Goal: Task Accomplishment & Management: Manage account settings

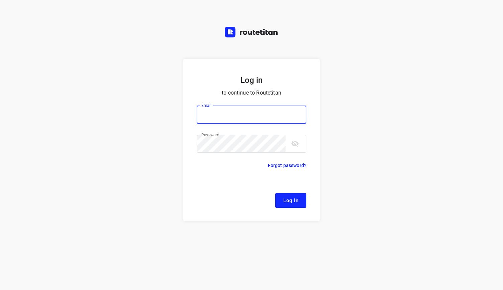
type input "[EMAIL_ADDRESS][DOMAIN_NAME]"
click at [288, 198] on span "Log In" at bounding box center [290, 200] width 15 height 9
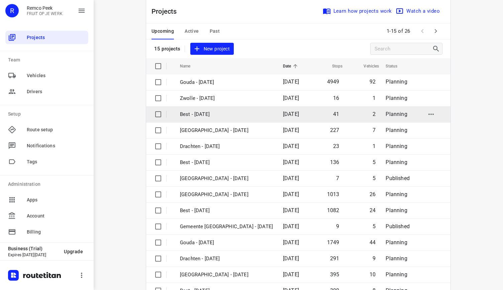
scroll to position [11, 0]
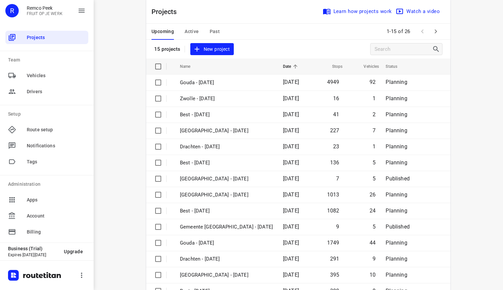
click at [434, 34] on icon "button" at bounding box center [436, 31] width 8 height 8
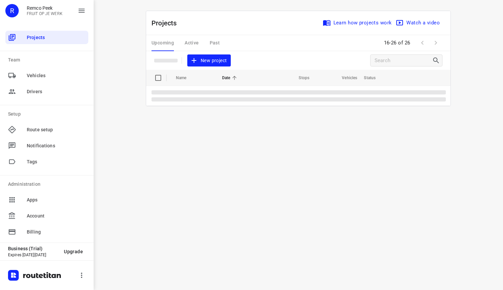
scroll to position [0, 0]
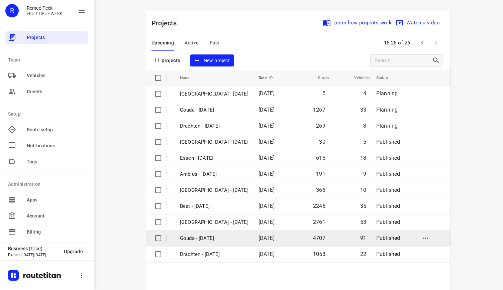
click at [212, 240] on p "Gouda - [DATE]" at bounding box center [214, 239] width 69 height 8
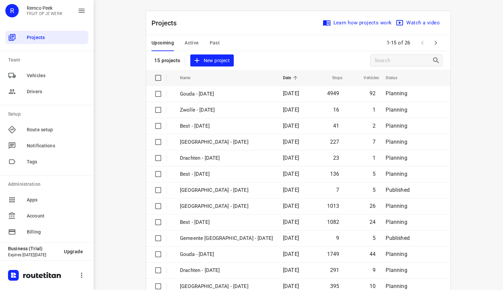
click at [434, 41] on icon "button" at bounding box center [436, 43] width 8 height 8
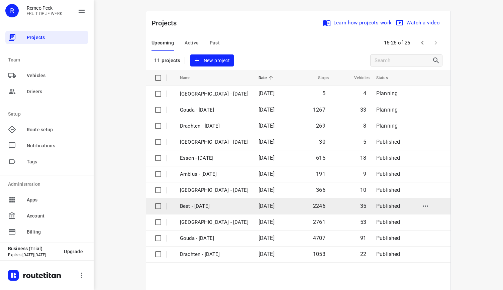
click at [227, 206] on p "Best - [DATE]" at bounding box center [214, 207] width 69 height 8
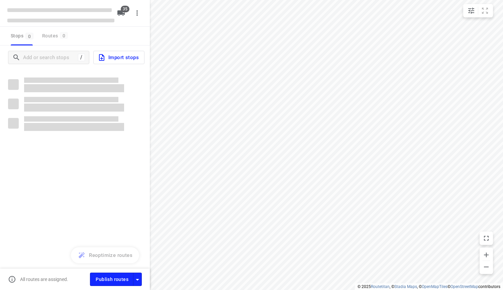
type input "distance"
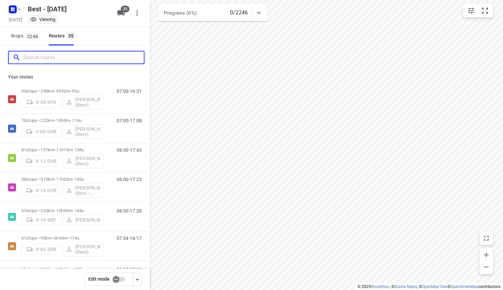
click at [77, 61] on input "Search routes" at bounding box center [83, 58] width 120 height 10
click at [26, 41] on button "Stops 2246" at bounding box center [25, 36] width 34 height 19
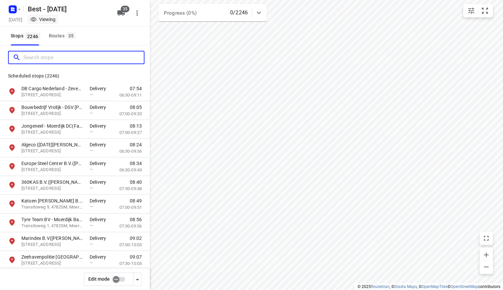
click at [58, 54] on input "Search stops" at bounding box center [83, 58] width 120 height 10
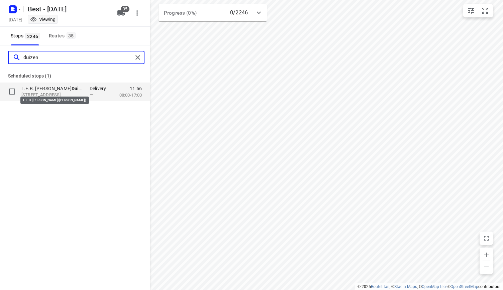
type input "duizen"
click at [72, 88] on b "Duizen" at bounding box center [79, 88] width 15 height 5
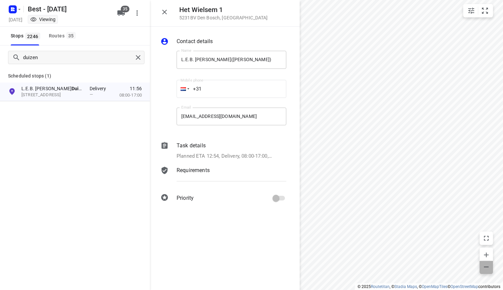
click at [486, 267] on icon "button" at bounding box center [486, 267] width 5 height 1
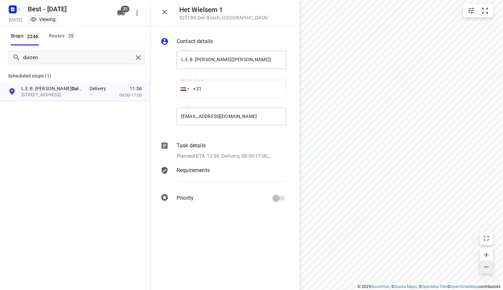
click at [486, 267] on icon "button" at bounding box center [486, 267] width 5 height 1
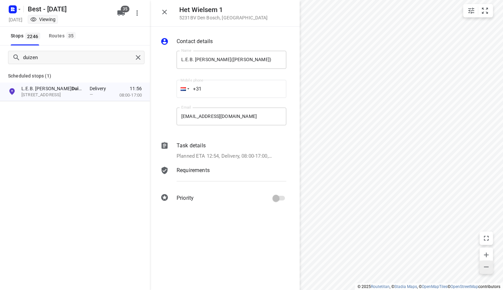
click at [486, 267] on icon "button" at bounding box center [486, 267] width 5 height 1
click at [167, 14] on icon "button" at bounding box center [165, 12] width 8 height 8
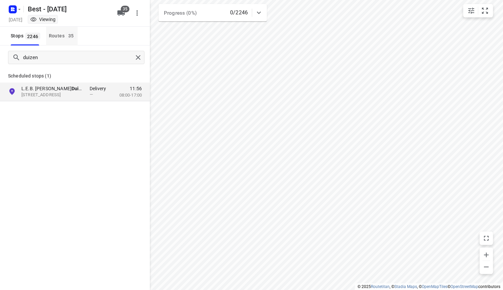
click at [68, 33] on span "35" at bounding box center [71, 35] width 9 height 7
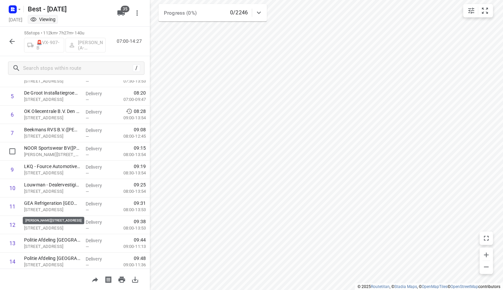
scroll to position [28, 0]
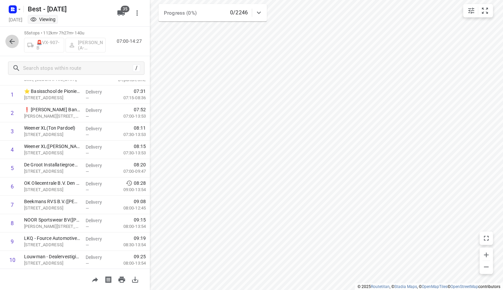
click at [11, 45] on icon "button" at bounding box center [12, 41] width 8 height 8
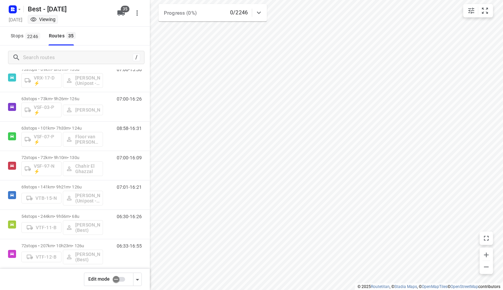
scroll to position [466, 0]
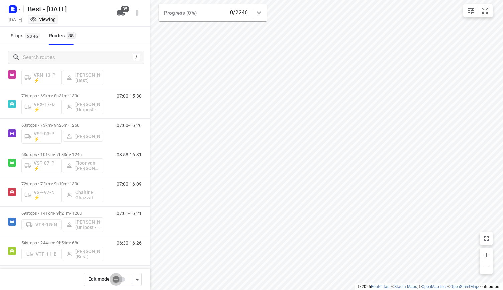
click at [112, 283] on input "checkbox" at bounding box center [116, 279] width 38 height 13
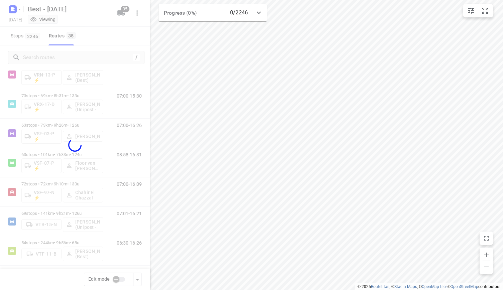
checkbox input "true"
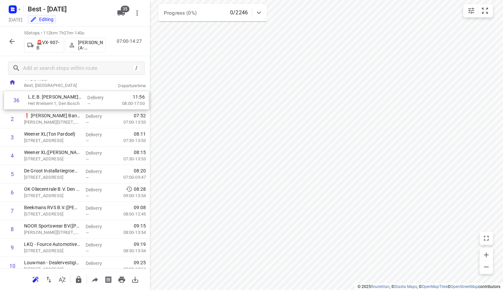
scroll to position [0, 0]
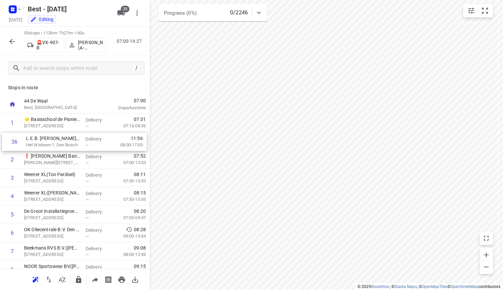
drag, startPoint x: 66, startPoint y: 239, endPoint x: 69, endPoint y: 145, distance: 94.4
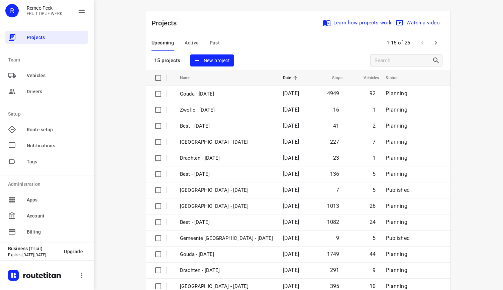
click at [220, 43] on div "Upcoming Active Past" at bounding box center [191, 43] width 79 height 16
click at [210, 44] on span "Past" at bounding box center [215, 43] width 10 height 8
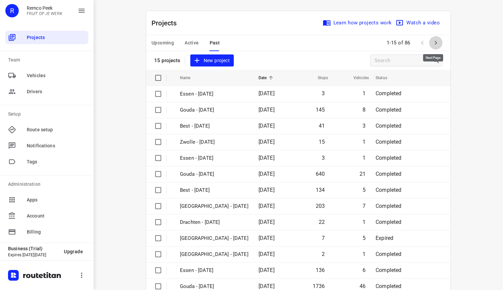
click at [432, 40] on icon "button" at bounding box center [436, 43] width 8 height 8
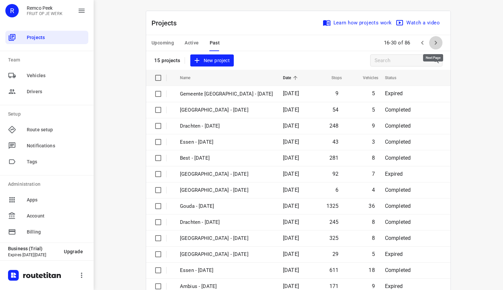
click at [438, 44] on button "button" at bounding box center [435, 42] width 13 height 13
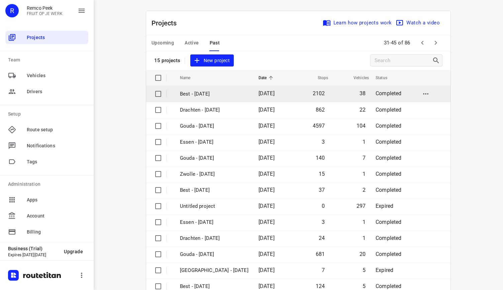
click at [219, 89] on td "Best - [DATE]" at bounding box center [213, 94] width 80 height 16
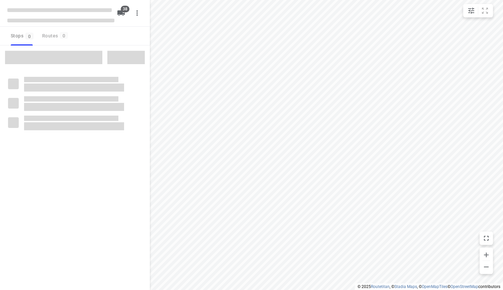
type input "distance"
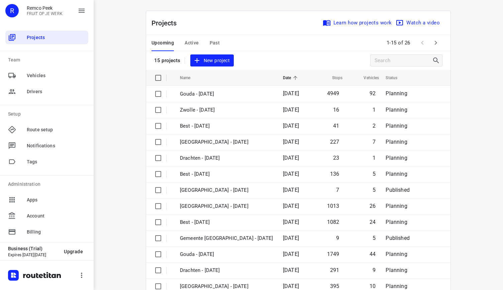
click at [210, 41] on span "Past" at bounding box center [215, 43] width 10 height 8
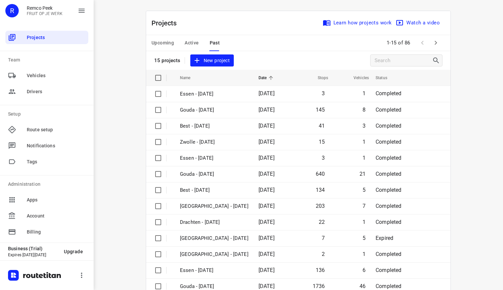
click at [435, 47] on icon "button" at bounding box center [436, 43] width 8 height 8
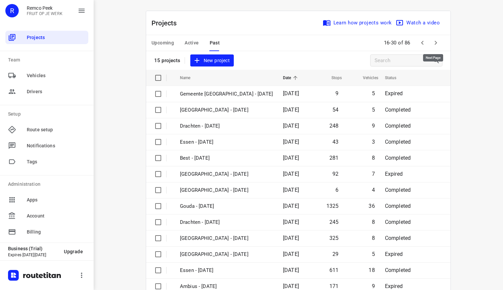
click at [435, 45] on icon "button" at bounding box center [436, 43] width 8 height 8
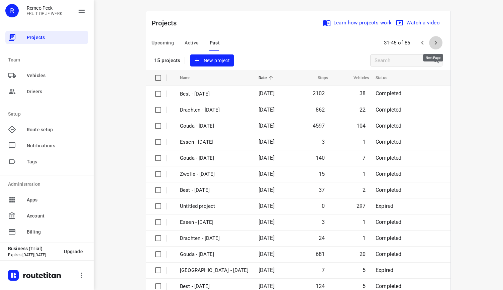
click at [432, 45] on icon "button" at bounding box center [436, 43] width 8 height 8
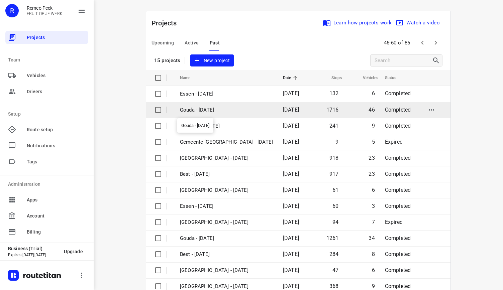
click at [201, 109] on p "Gouda - [DATE]" at bounding box center [226, 110] width 93 height 8
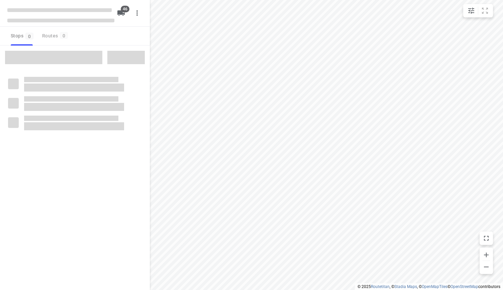
type input "distance"
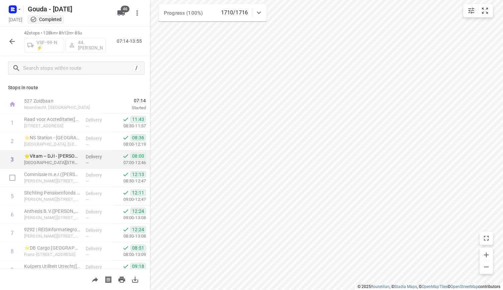
scroll to position [10, 0]
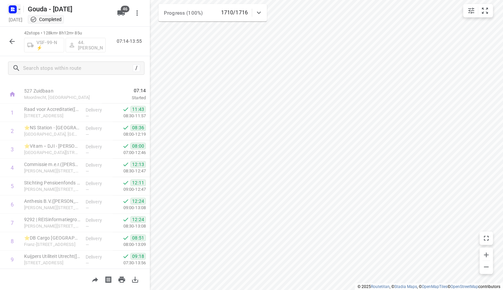
click at [7, 10] on icon "button" at bounding box center [12, 9] width 11 height 11
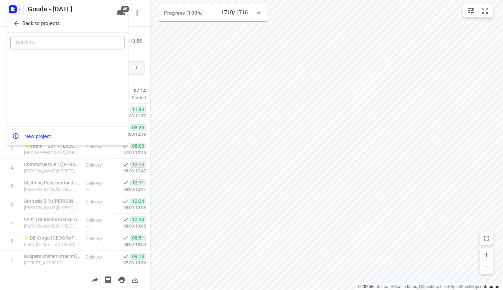
click at [52, 18] on button "Back to projects" at bounding box center [67, 23] width 114 height 11
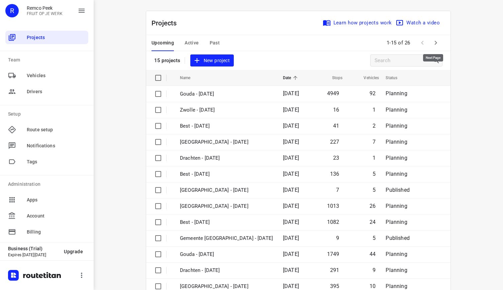
click at [433, 40] on icon "button" at bounding box center [436, 43] width 8 height 8
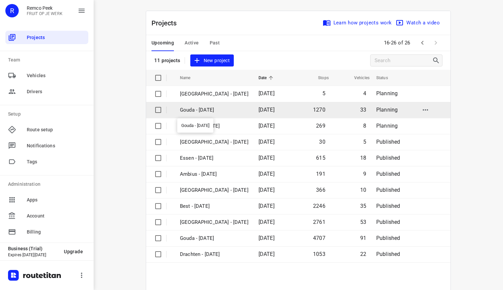
click at [203, 109] on p "Gouda - [DATE]" at bounding box center [214, 110] width 69 height 8
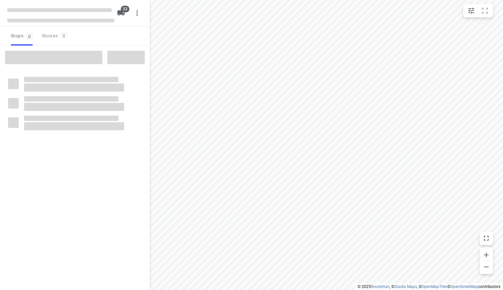
type input "distance"
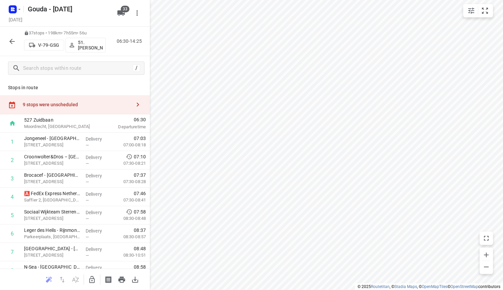
click at [98, 97] on div "9 stops were unscheduled" at bounding box center [75, 104] width 150 height 19
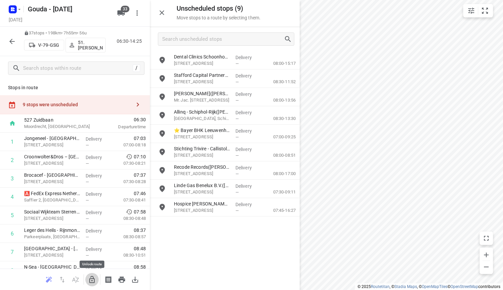
click at [90, 273] on button "button" at bounding box center [91, 279] width 13 height 13
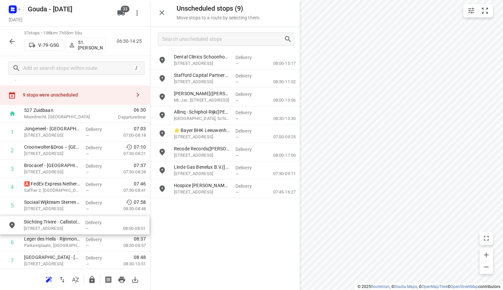
scroll to position [11, 0]
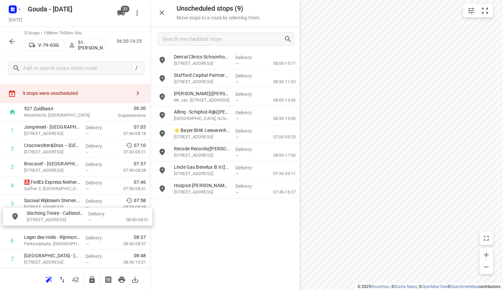
drag, startPoint x: 222, startPoint y: 156, endPoint x: 73, endPoint y: 221, distance: 162.6
click at [166, 15] on button "button" at bounding box center [161, 12] width 13 height 13
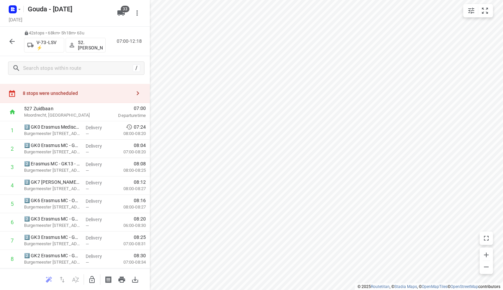
click at [94, 89] on div "8 stops were unscheduled" at bounding box center [75, 93] width 150 height 19
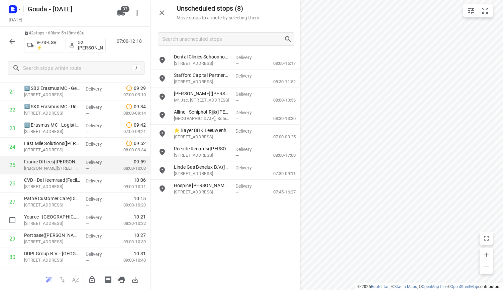
scroll to position [440, 0]
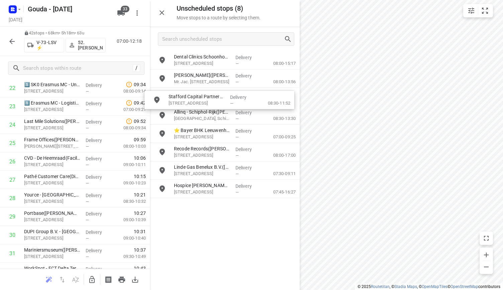
drag, startPoint x: 207, startPoint y: 80, endPoint x: 203, endPoint y: 99, distance: 19.9
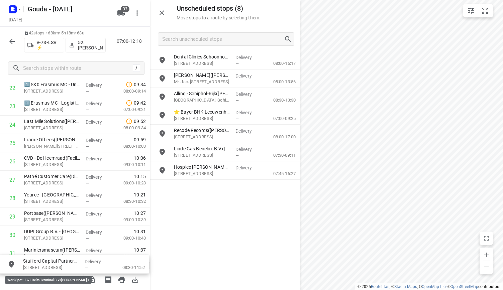
drag, startPoint x: 209, startPoint y: 81, endPoint x: 57, endPoint y: 267, distance: 240.8
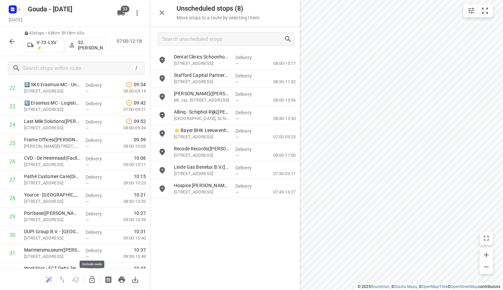
click at [89, 282] on icon "button" at bounding box center [91, 279] width 5 height 7
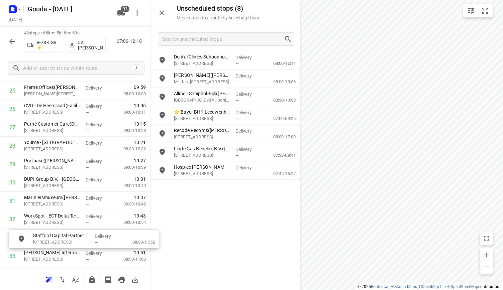
scroll to position [507, 0]
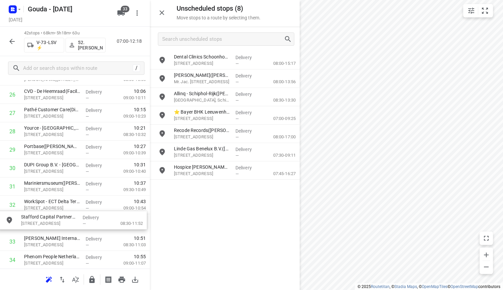
drag, startPoint x: 213, startPoint y: 78, endPoint x: 59, endPoint y: 220, distance: 210.2
drag, startPoint x: 71, startPoint y: 220, endPoint x: 72, endPoint y: 203, distance: 17.4
click at [72, 203] on div "1 2️⃣ GK0 Erasmus Medisch - Gebouw GK - Centrum - Arbodienst(M. Nieuwenbrug) Bu…" at bounding box center [75, 21] width 150 height 791
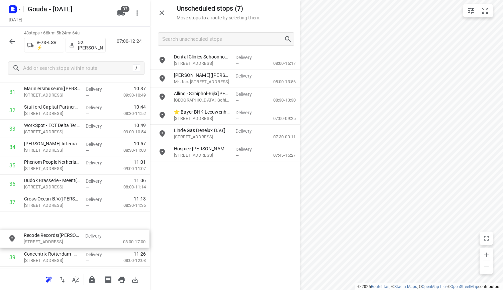
scroll to position [603, 0]
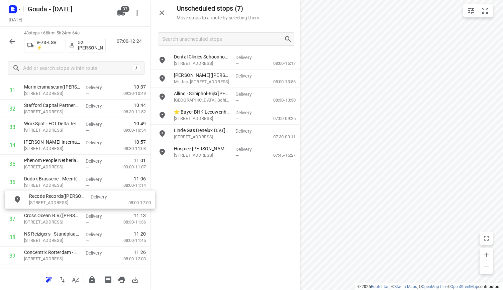
drag, startPoint x: 203, startPoint y: 137, endPoint x: 52, endPoint y: 204, distance: 165.5
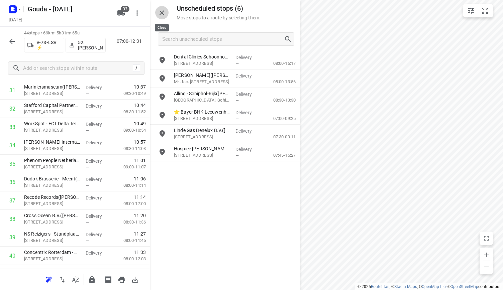
click at [159, 9] on icon "button" at bounding box center [162, 13] width 8 height 8
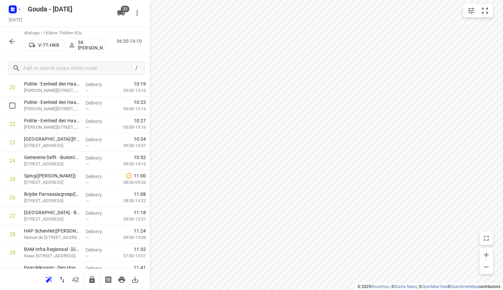
scroll to position [0, 0]
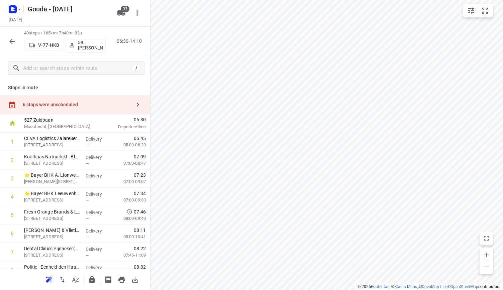
click at [92, 100] on div "6 stops were unscheduled" at bounding box center [75, 104] width 150 height 19
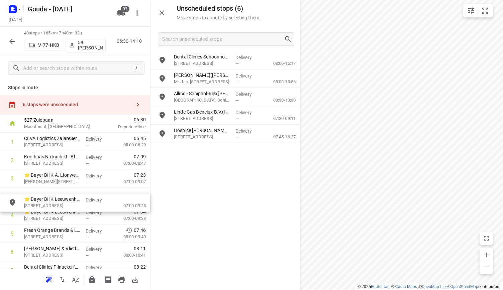
drag, startPoint x: 218, startPoint y: 115, endPoint x: 64, endPoint y: 202, distance: 177.6
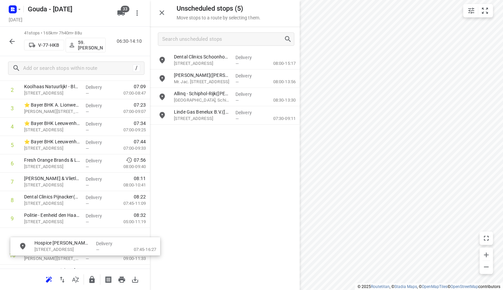
scroll to position [79, 0]
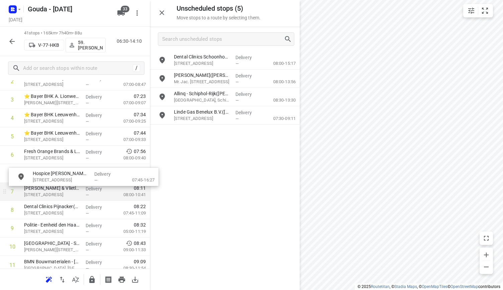
drag, startPoint x: 216, startPoint y: 141, endPoint x: 75, endPoint y: 188, distance: 149.0
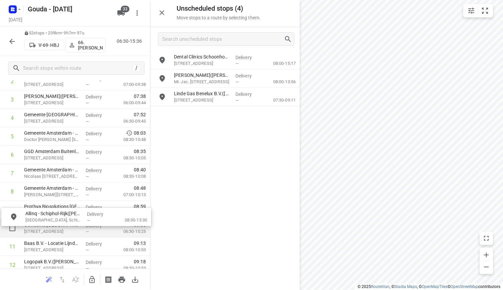
drag, startPoint x: 221, startPoint y: 100, endPoint x: 70, endPoint y: 220, distance: 193.8
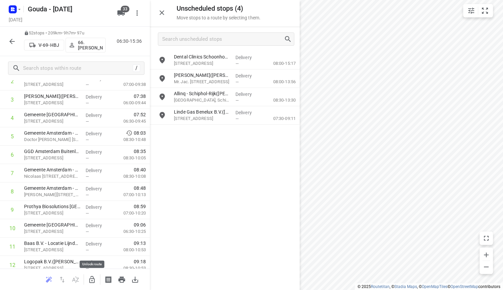
click at [88, 281] on icon "button" at bounding box center [92, 280] width 8 height 8
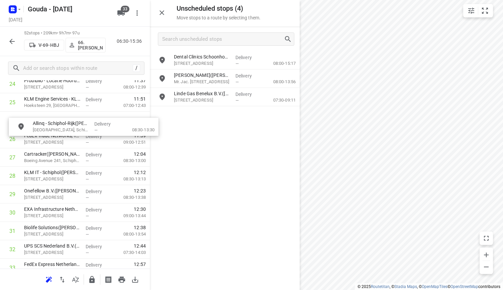
scroll to position [481, 0]
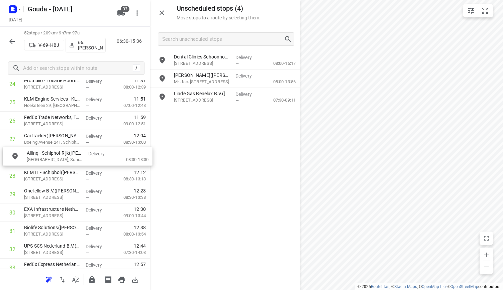
drag, startPoint x: 200, startPoint y: 103, endPoint x: 51, endPoint y: 163, distance: 160.3
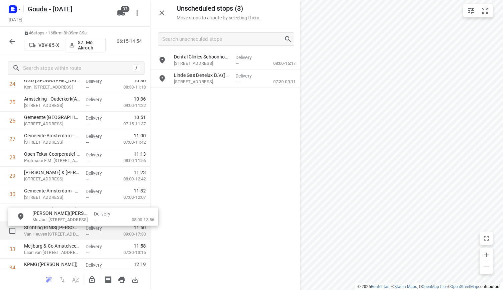
drag, startPoint x: 229, startPoint y: 85, endPoint x: 86, endPoint y: 223, distance: 199.2
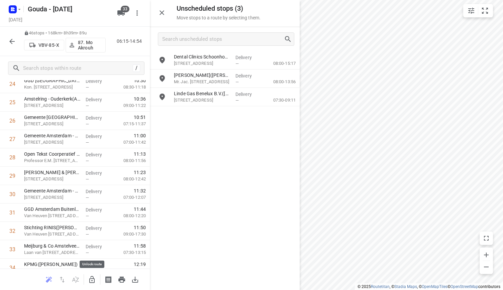
click at [90, 280] on icon "button" at bounding box center [92, 280] width 8 height 8
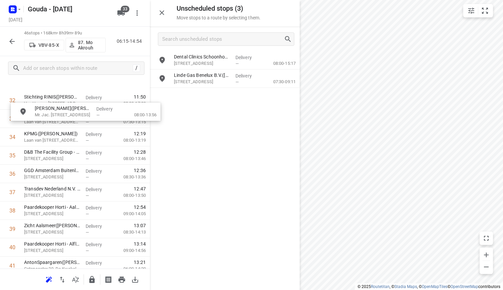
scroll to position [599, 0]
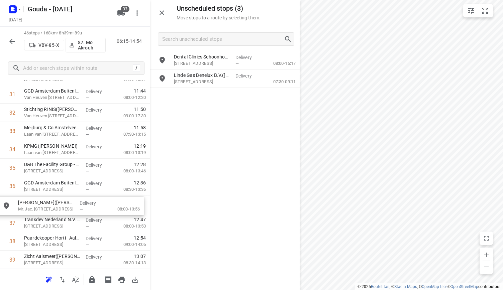
drag, startPoint x: 213, startPoint y: 79, endPoint x: 49, endPoint y: 208, distance: 208.5
click at [163, 20] on div "Unscheduled stops ( 2 ) Move stops to a route by selecting them." at bounding box center [225, 13] width 150 height 27
click at [163, 15] on icon "button" at bounding box center [162, 13] width 8 height 8
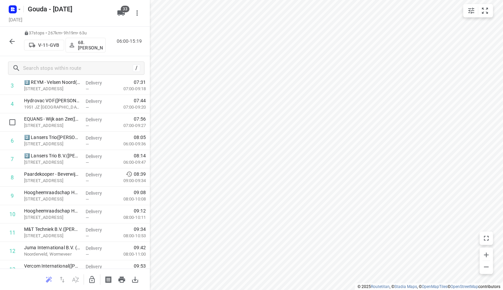
scroll to position [0, 0]
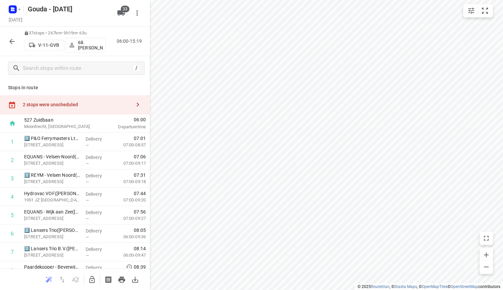
click at [107, 104] on div "2 stops were unscheduled" at bounding box center [77, 104] width 108 height 5
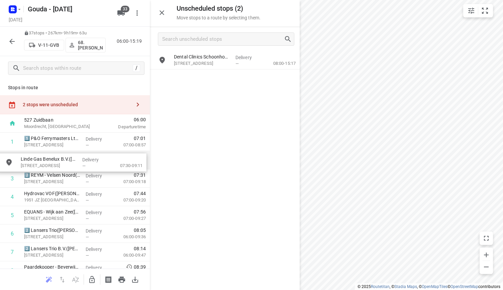
drag, startPoint x: 265, startPoint y: 81, endPoint x: 108, endPoint y: 165, distance: 177.7
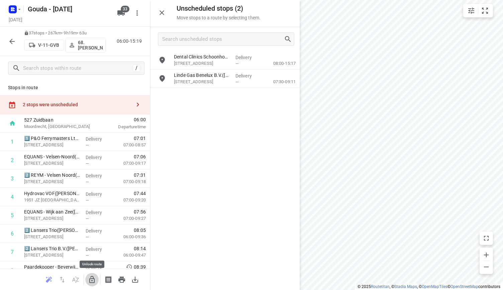
click at [89, 276] on icon "button" at bounding box center [92, 280] width 8 height 8
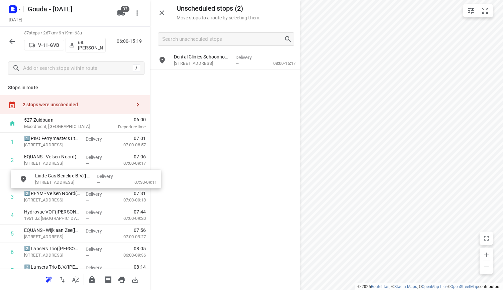
drag, startPoint x: 219, startPoint y: 77, endPoint x: 78, endPoint y: 179, distance: 174.0
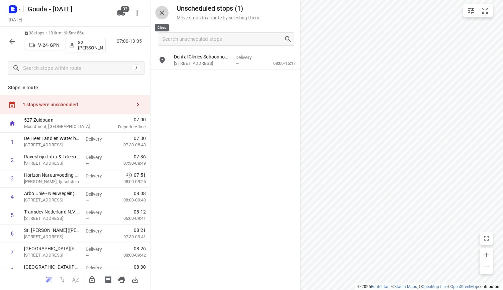
click at [164, 17] on button "button" at bounding box center [161, 12] width 13 height 13
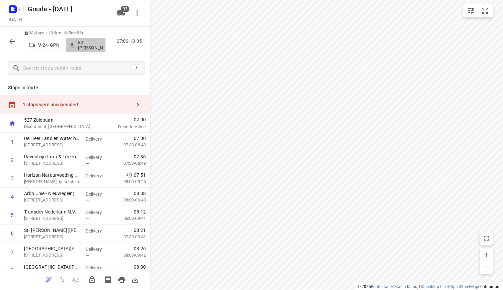
click at [89, 46] on p "82. [PERSON_NAME]" at bounding box center [90, 45] width 25 height 11
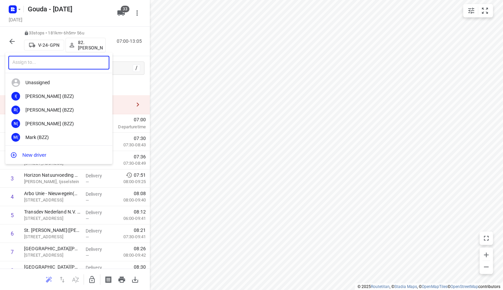
click at [69, 64] on input "text" at bounding box center [58, 63] width 101 height 14
type input "stijn"
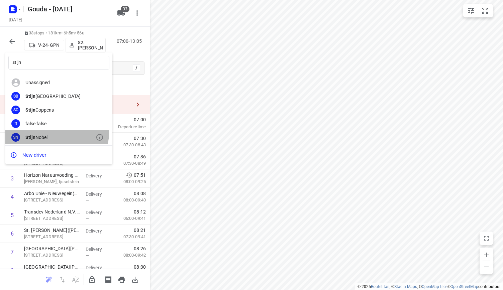
click at [50, 132] on div "SN Stijn Nobel" at bounding box center [58, 137] width 107 height 14
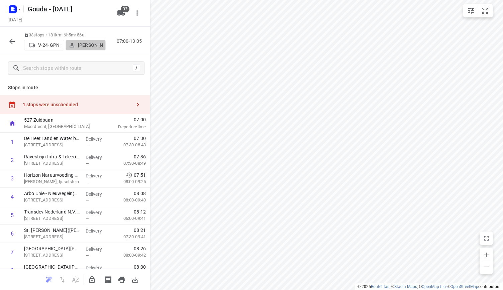
click at [90, 45] on p "Stijn Nobel" at bounding box center [90, 44] width 25 height 5
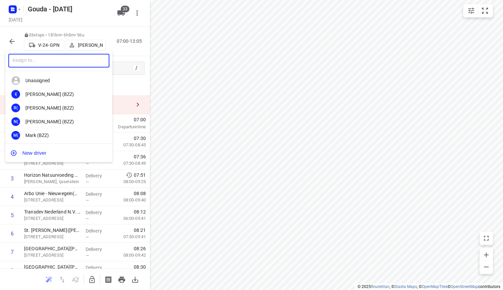
click at [58, 59] on input "text" at bounding box center [58, 61] width 101 height 14
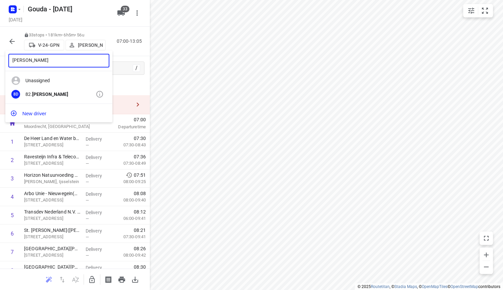
type input "wim dekker"
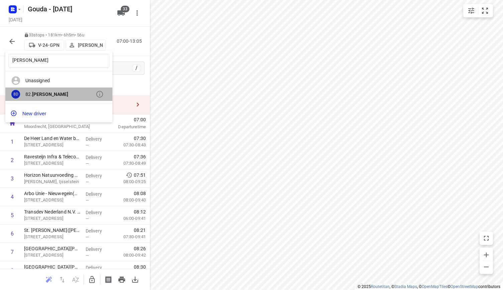
click at [56, 90] on div "8D 82. Wim Dekker" at bounding box center [58, 95] width 107 height 14
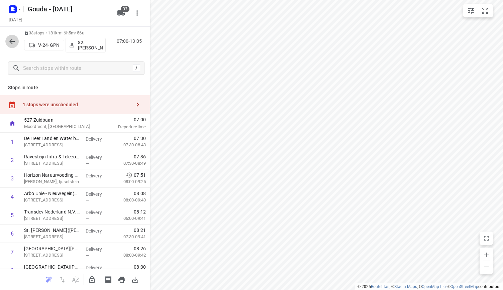
click at [14, 42] on icon "button" at bounding box center [12, 41] width 8 height 8
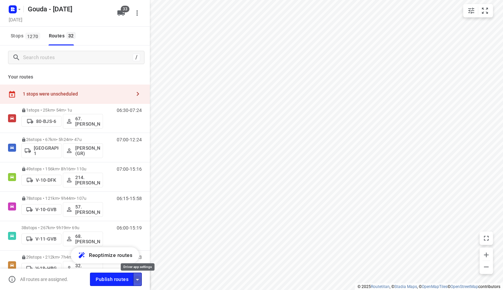
click at [139, 279] on icon "button" at bounding box center [137, 280] width 8 height 8
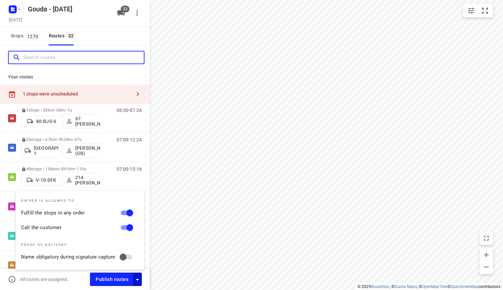
click at [111, 62] on input "Search routes" at bounding box center [83, 58] width 120 height 10
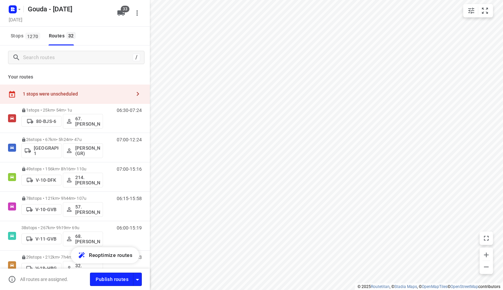
click at [119, 29] on div "Stops 1270 Routes 32" at bounding box center [75, 36] width 150 height 19
click at [136, 278] on icon "button" at bounding box center [137, 280] width 8 height 8
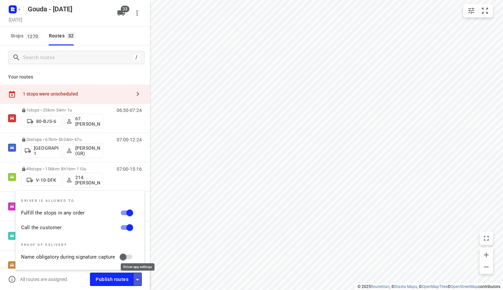
click at [136, 278] on icon "button" at bounding box center [137, 280] width 8 height 8
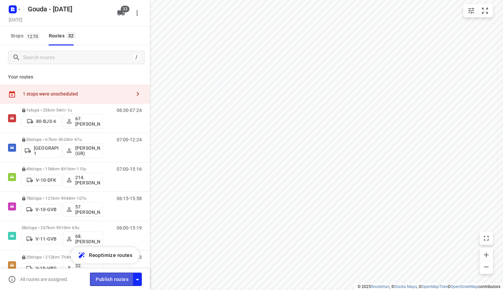
click at [107, 278] on span "Publish routes" at bounding box center [112, 280] width 33 height 8
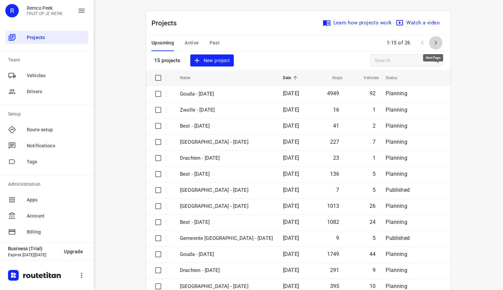
click at [433, 47] on icon "button" at bounding box center [436, 43] width 8 height 8
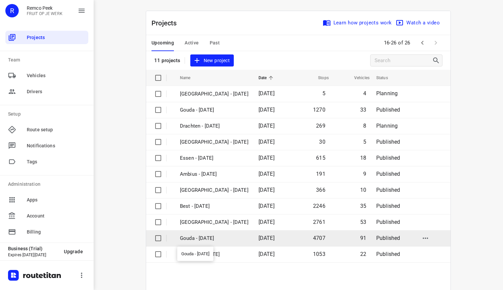
click at [205, 237] on p "Gouda - [DATE]" at bounding box center [214, 239] width 69 height 8
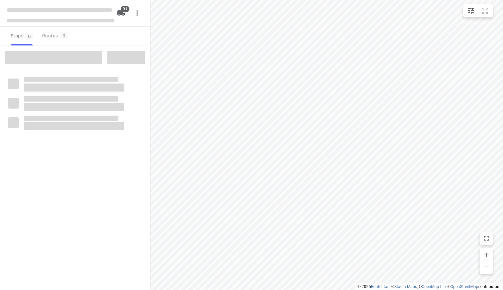
type input "distance"
checkbox input "true"
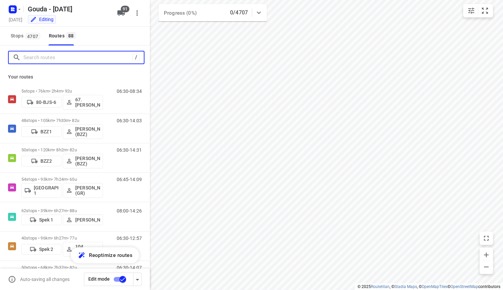
click at [100, 55] on input "Search routes" at bounding box center [77, 58] width 109 height 10
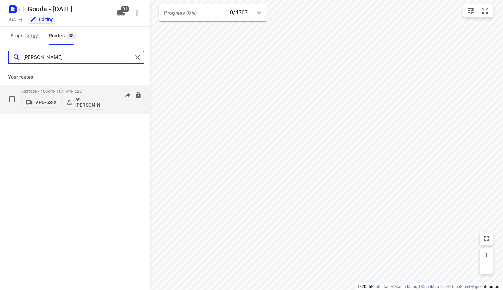
type input "roelof"
click at [63, 90] on p "38 stops • 400km • 10h14m • 62u" at bounding box center [62, 91] width 82 height 5
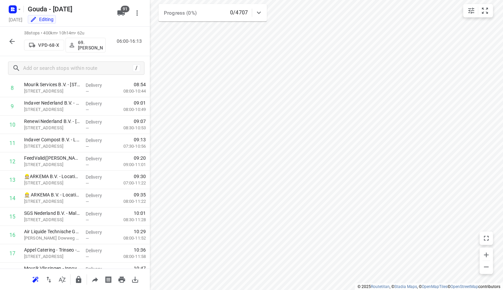
scroll to position [162, 0]
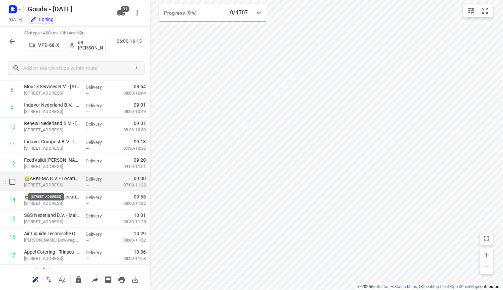
click at [65, 185] on p "Europaweg Zuid 2, Ritthem" at bounding box center [52, 185] width 56 height 7
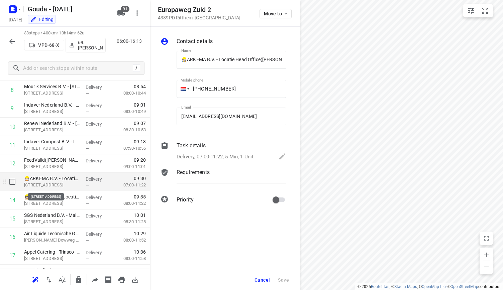
scroll to position [0, 19]
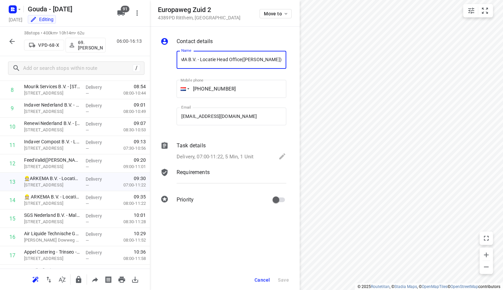
click at [243, 154] on p "Delivery, 07:00-11:22, 5 Min, 1 Unit" at bounding box center [215, 157] width 77 height 8
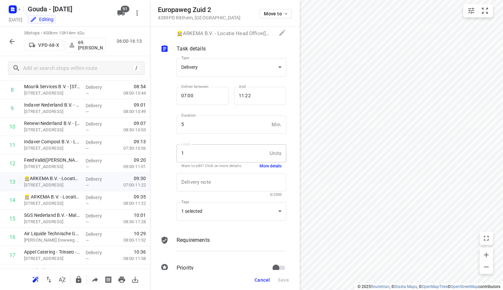
scroll to position [9, 0]
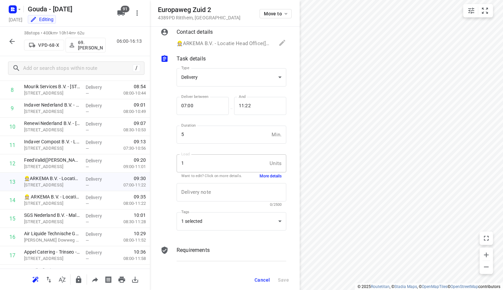
click at [273, 176] on button "More details" at bounding box center [271, 177] width 22 height 6
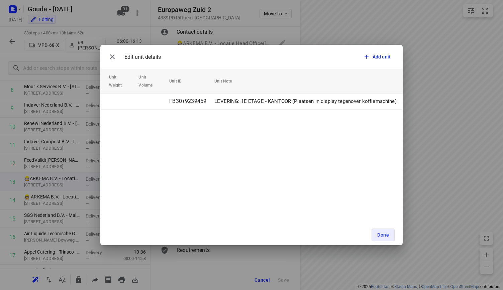
scroll to position [0, 0]
drag, startPoint x: 112, startPoint y: 64, endPoint x: 113, endPoint y: 54, distance: 9.8
click at [113, 54] on div "Edit unit details Add unit" at bounding box center [251, 57] width 302 height 24
click at [113, 54] on icon "button" at bounding box center [112, 57] width 8 height 8
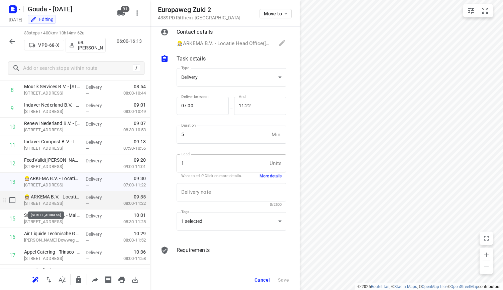
click at [65, 207] on p "Europaweg Zuid 2, Ritthem" at bounding box center [52, 203] width 56 height 7
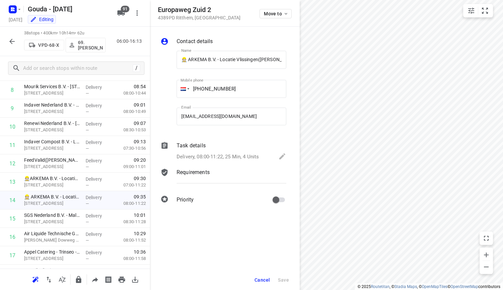
click at [238, 154] on p "Delivery, 08:00-11:22, 25 Min, 4 Units" at bounding box center [218, 157] width 82 height 8
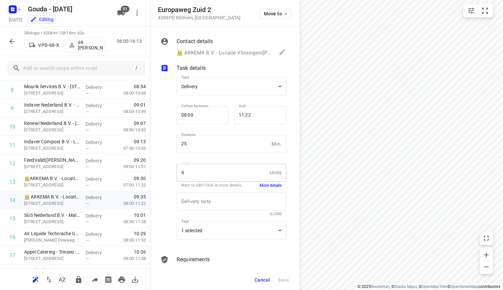
click at [264, 182] on div "Load 4 Units Load Want to edit? Click on more details. More details" at bounding box center [232, 175] width 110 height 23
click at [265, 185] on button "More details" at bounding box center [271, 186] width 22 height 6
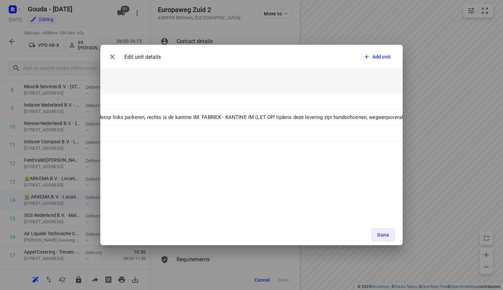
scroll to position [0, 1265]
click at [116, 59] on button "button" at bounding box center [112, 56] width 13 height 13
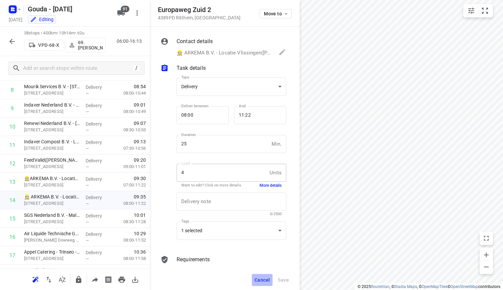
click at [264, 277] on button "Cancel" at bounding box center [262, 280] width 21 height 12
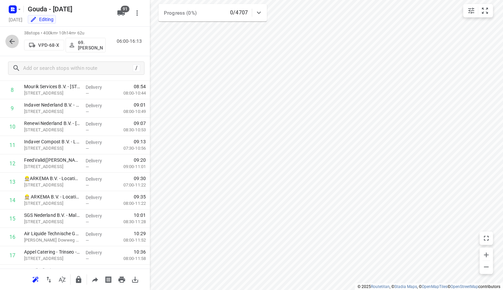
click at [14, 44] on icon "button" at bounding box center [12, 41] width 8 height 8
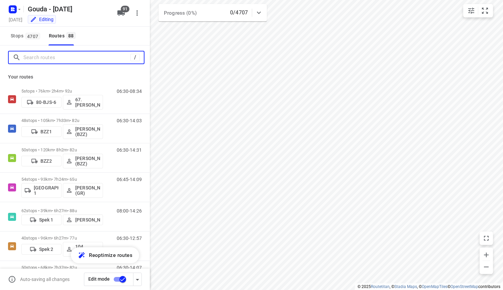
click at [64, 62] on input "Search routes" at bounding box center [76, 58] width 107 height 10
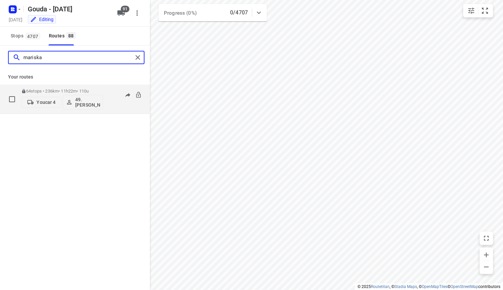
type input "mariska"
click at [58, 90] on p "64 stops • 236km • 11h22m • 110u" at bounding box center [62, 91] width 82 height 5
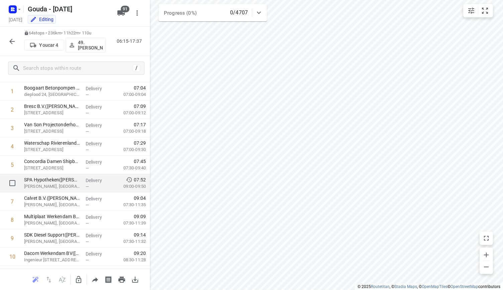
scroll to position [36, 0]
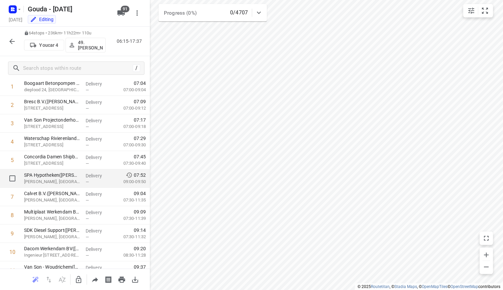
click at [57, 172] on p "SPA Hypotheken(Astrid Spa)" at bounding box center [52, 175] width 56 height 7
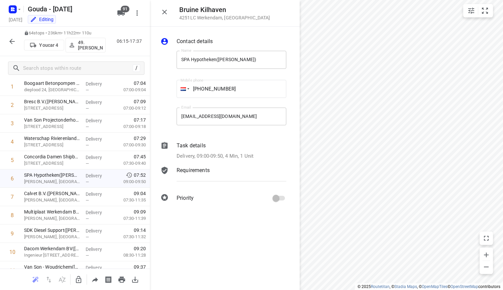
click at [226, 152] on div "Task details Delivery, 09:00-09:50, 4 Min, 1 Unit" at bounding box center [231, 151] width 112 height 21
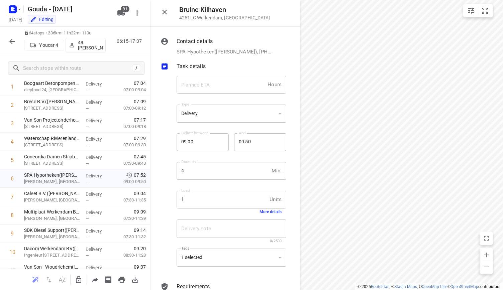
click at [260, 214] on button "More details" at bounding box center [271, 212] width 22 height 5
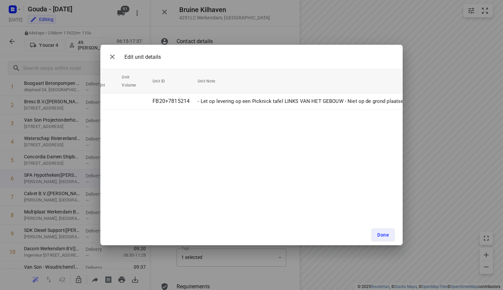
scroll to position [0, 0]
click at [108, 57] on button "button" at bounding box center [112, 56] width 13 height 13
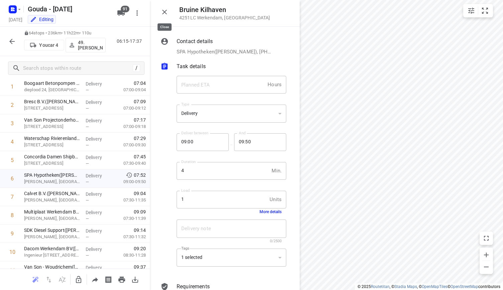
click at [164, 10] on icon "button" at bounding box center [165, 12] width 8 height 8
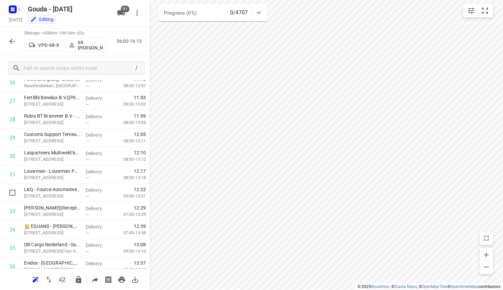
scroll to position [530, 0]
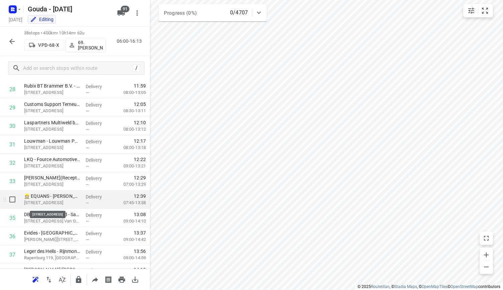
click at [59, 200] on p "Industrieweg 10, Sluiskil" at bounding box center [52, 203] width 56 height 7
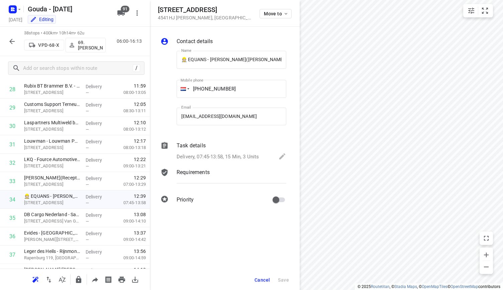
click at [245, 153] on p "Delivery, 07:45-13:58, 15 Min, 3 Units" at bounding box center [218, 157] width 82 height 8
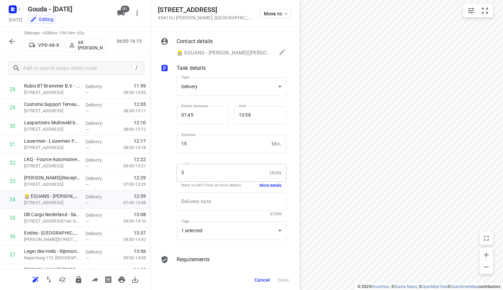
click at [261, 184] on button "More details" at bounding box center [271, 186] width 22 height 6
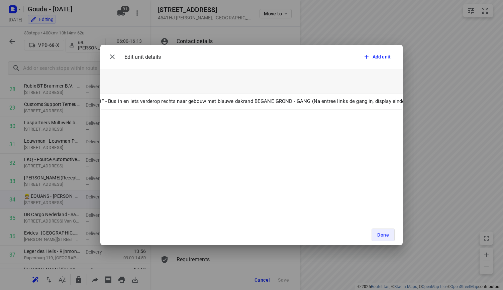
scroll to position [0, 1254]
click at [107, 60] on button "button" at bounding box center [112, 56] width 13 height 13
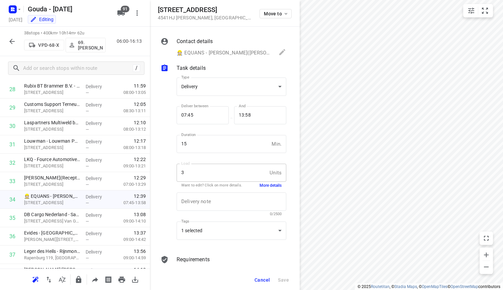
click at [266, 272] on div "Cancel Save" at bounding box center [225, 280] width 150 height 20
click at [263, 276] on button "Cancel" at bounding box center [262, 280] width 21 height 12
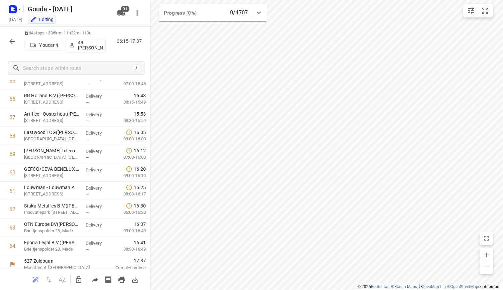
scroll to position [1041, 0]
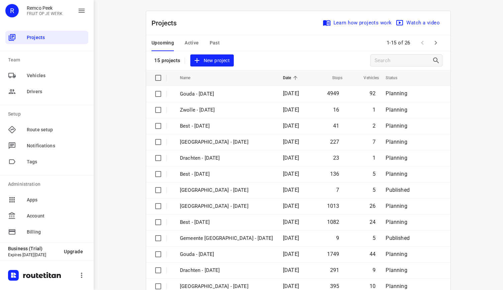
click at [215, 42] on span "Past" at bounding box center [215, 43] width 10 height 8
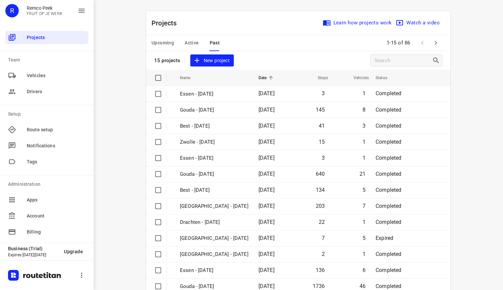
click at [434, 36] on div "1-15 of 86" at bounding box center [413, 43] width 59 height 14
click at [434, 38] on button "button" at bounding box center [435, 42] width 13 height 13
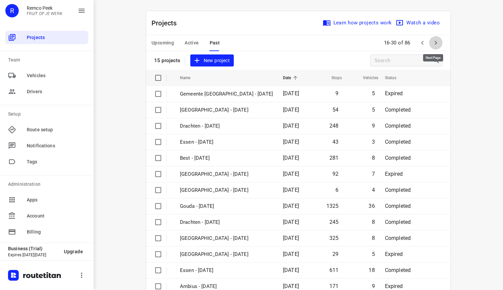
click at [436, 42] on icon "button" at bounding box center [436, 43] width 8 height 8
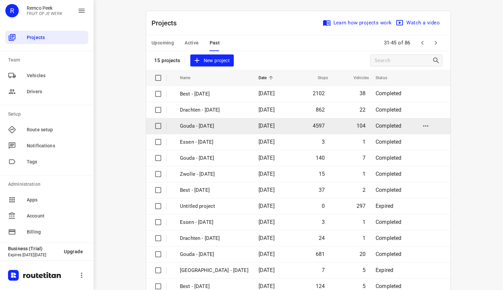
click at [240, 127] on p "Gouda - [DATE]" at bounding box center [214, 126] width 69 height 8
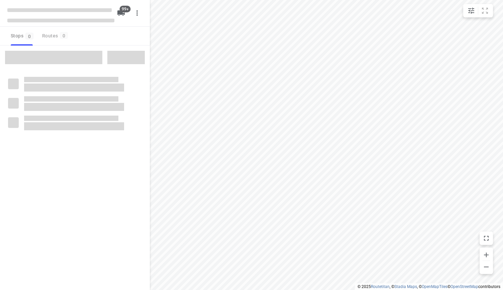
type input "distance"
checkbox input "true"
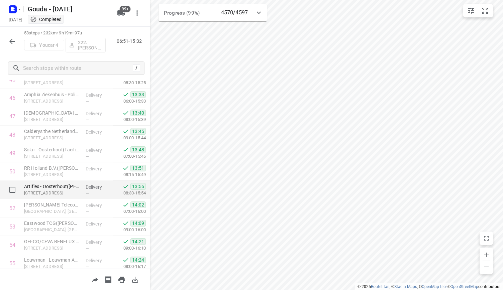
scroll to position [930, 0]
